Goal: Information Seeking & Learning: Learn about a topic

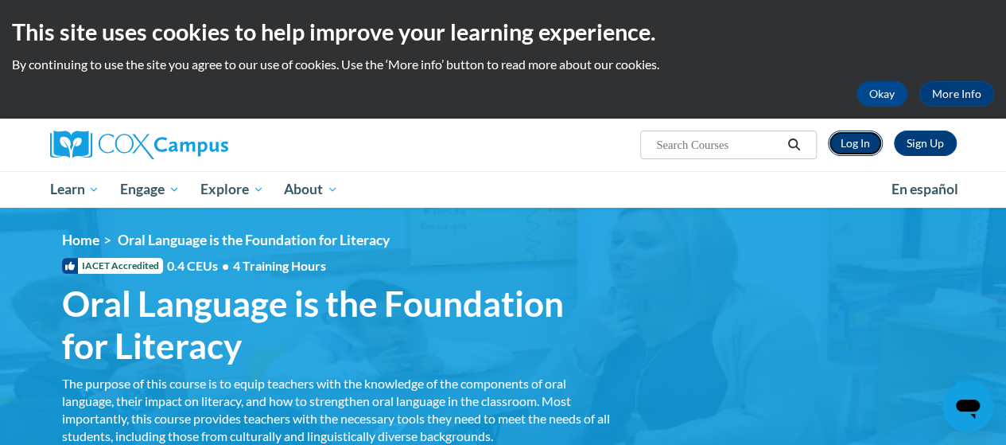
click at [856, 145] on link "Log In" at bounding box center [855, 142] width 55 height 25
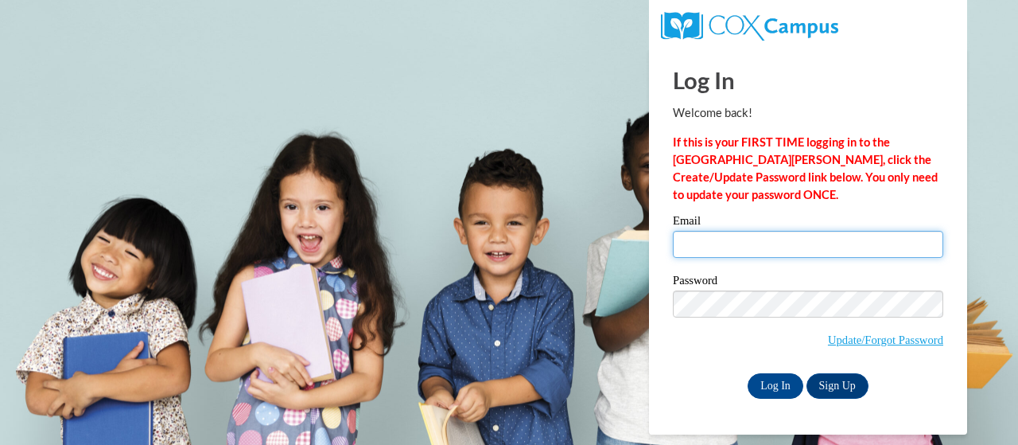
click at [763, 233] on input "Email" at bounding box center [808, 244] width 270 height 27
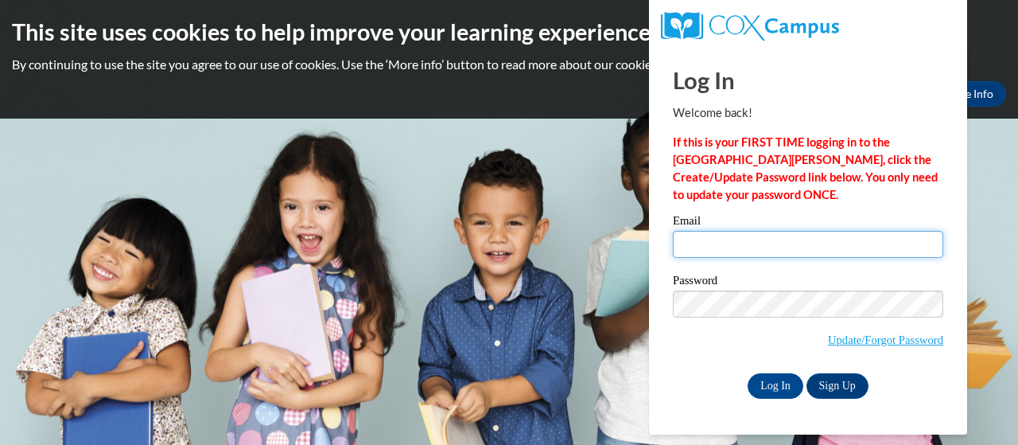
type input "pownall.afton.h@muscogee.k12.ga.us"
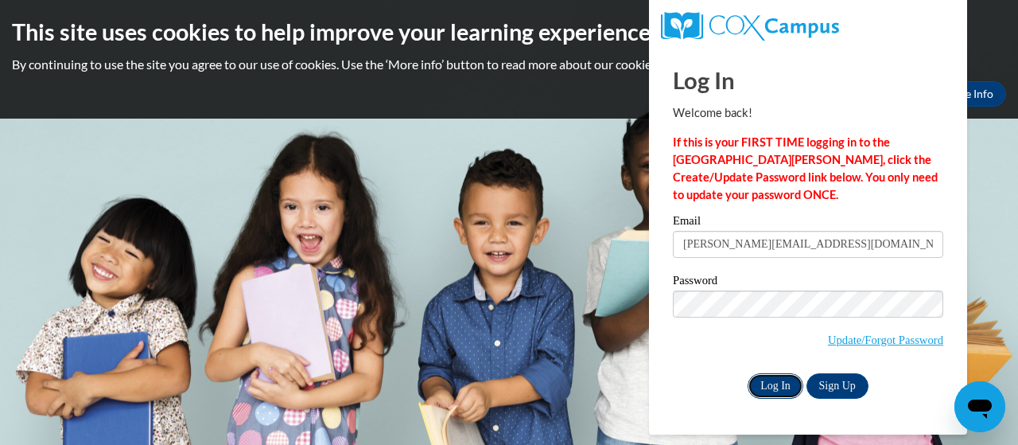
click at [776, 382] on input "Log In" at bounding box center [775, 385] width 56 height 25
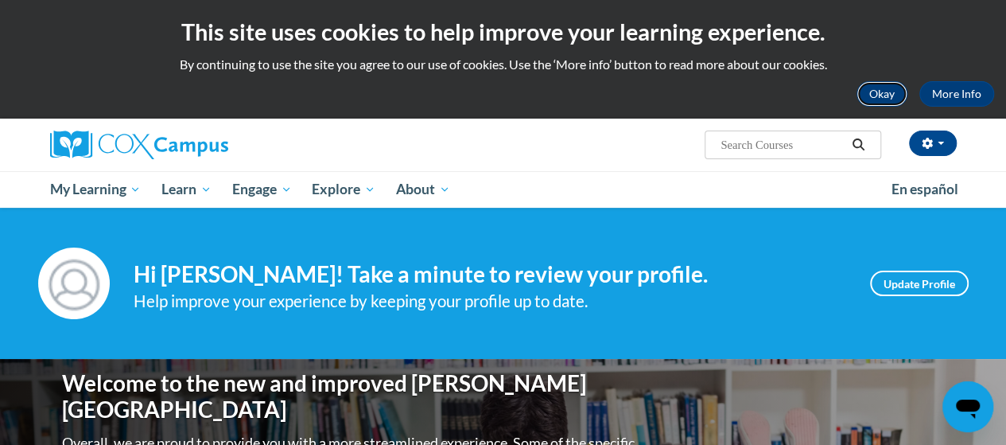
click at [871, 92] on button "Okay" at bounding box center [881, 93] width 51 height 25
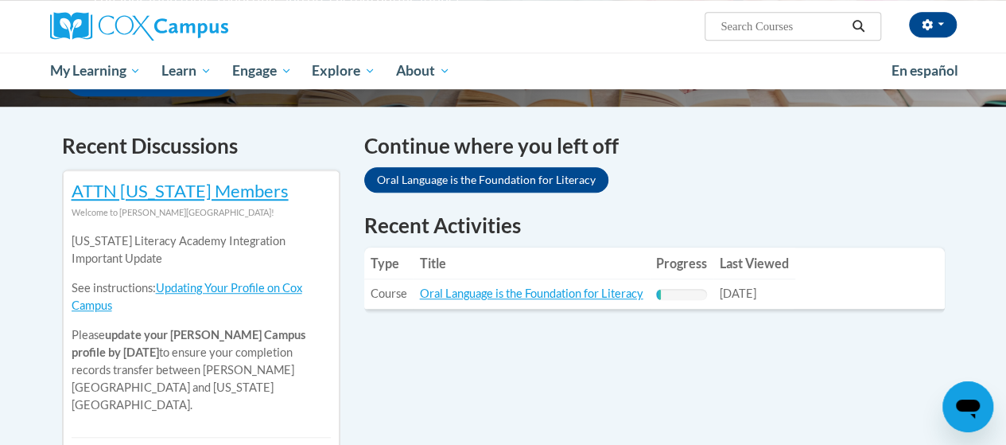
scroll to position [477, 0]
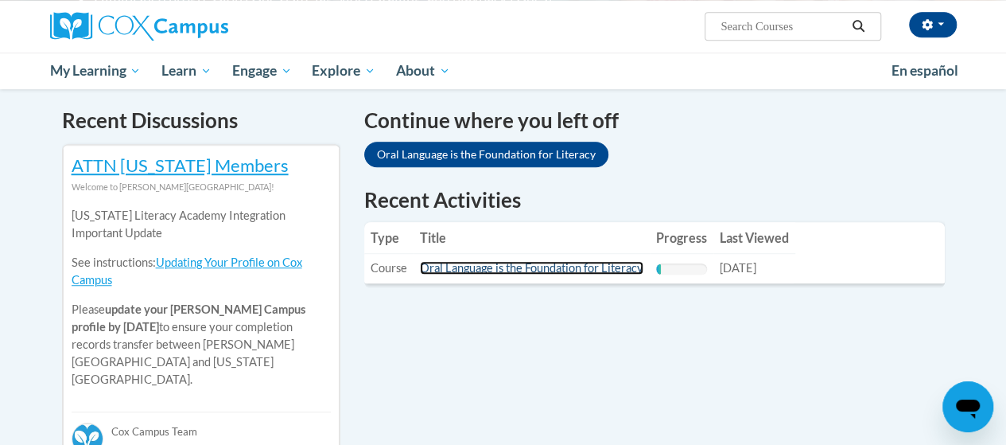
click at [491, 266] on link "Oral Language is the Foundation for Literacy" at bounding box center [531, 268] width 223 height 14
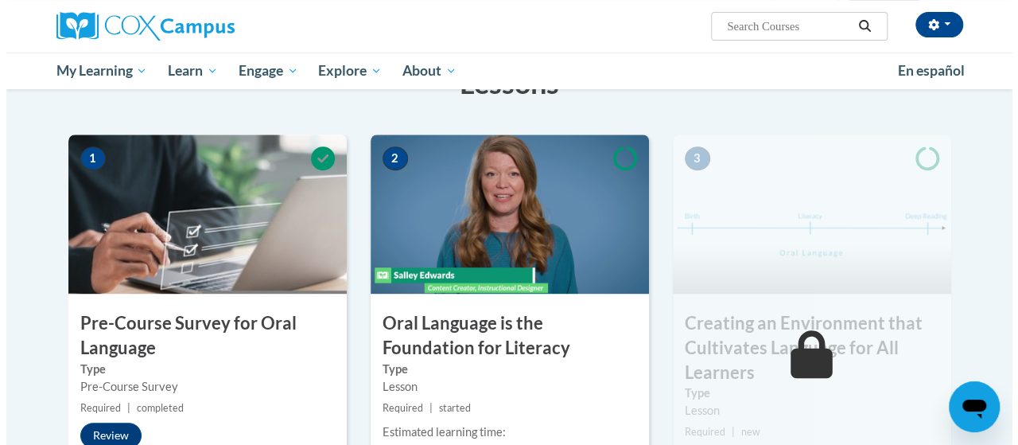
scroll to position [398, 0]
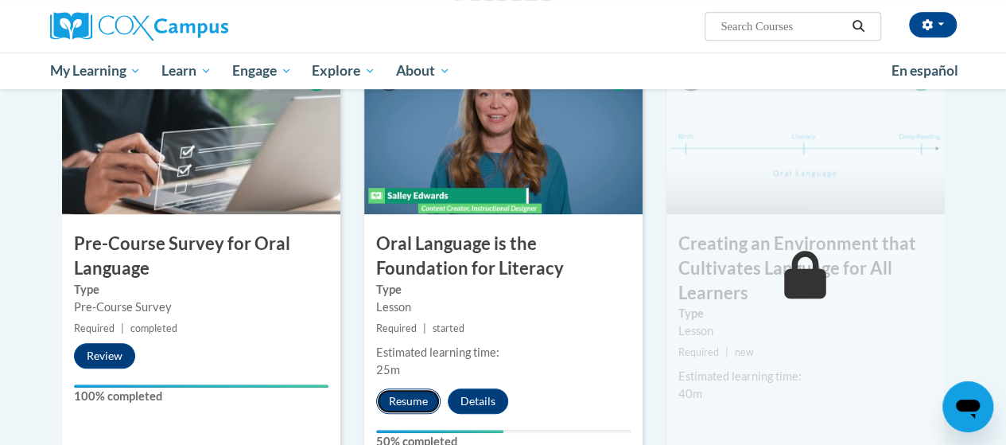
click at [408, 403] on button "Resume" at bounding box center [408, 400] width 64 height 25
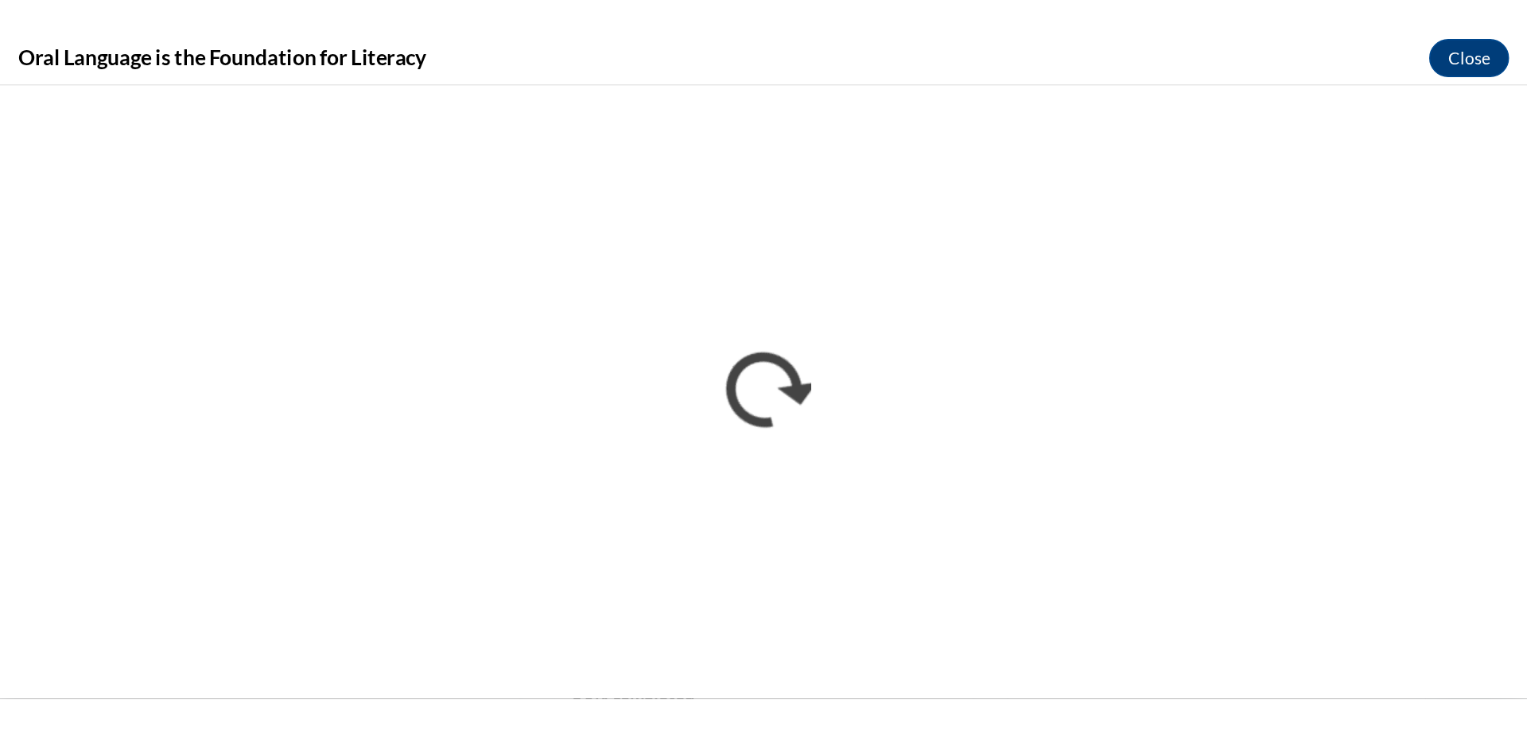
scroll to position [0, 0]
